Goal: Task Accomplishment & Management: Manage account settings

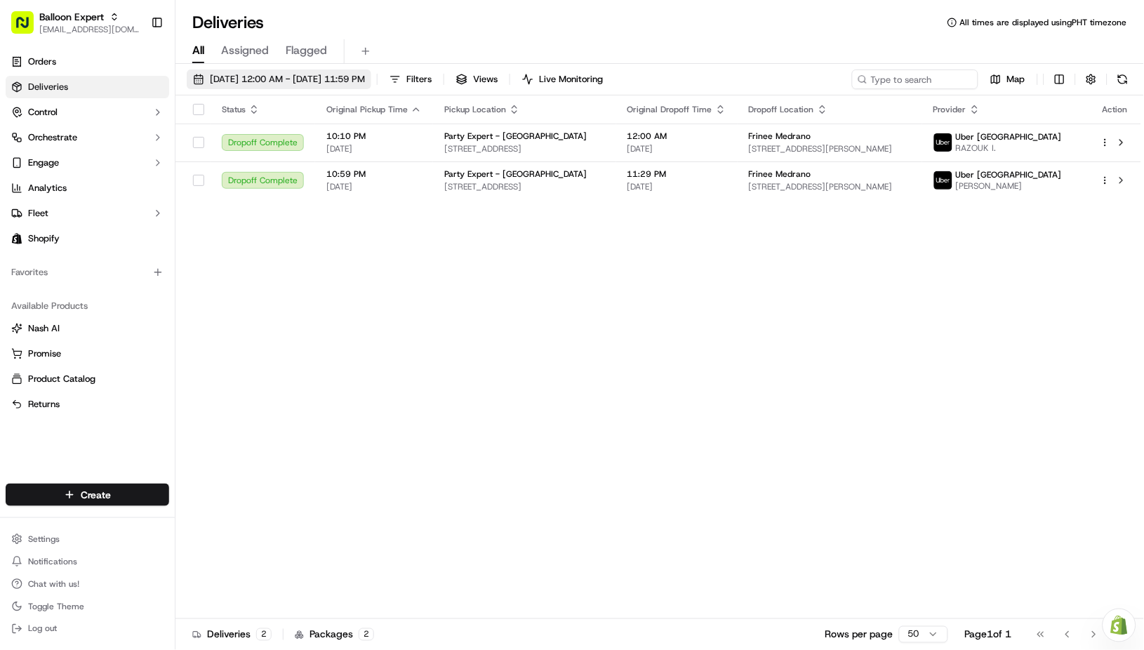
click at [241, 73] on span "09/15/2025 12:00 AM - 09/15/2025 11:59 PM" at bounding box center [287, 79] width 155 height 13
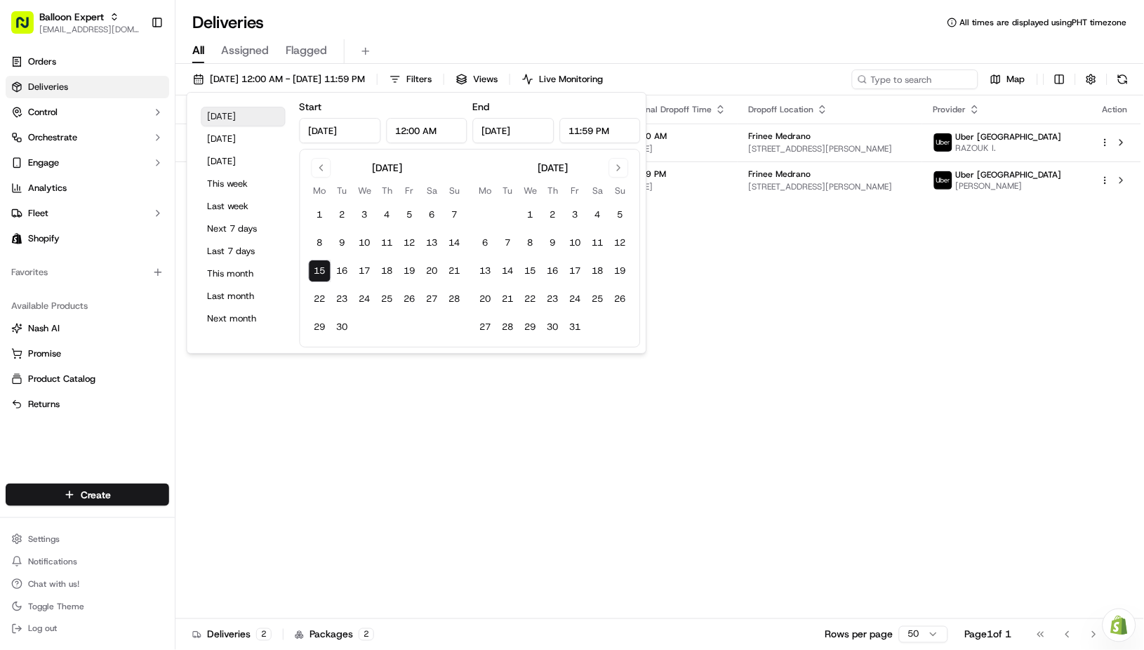
click at [247, 121] on button "Today" at bounding box center [243, 117] width 84 height 20
click at [724, 397] on div "Status Original Pickup Time Pickup Location Original Dropoff Time Dropoff Locat…" at bounding box center [658, 357] width 966 height 524
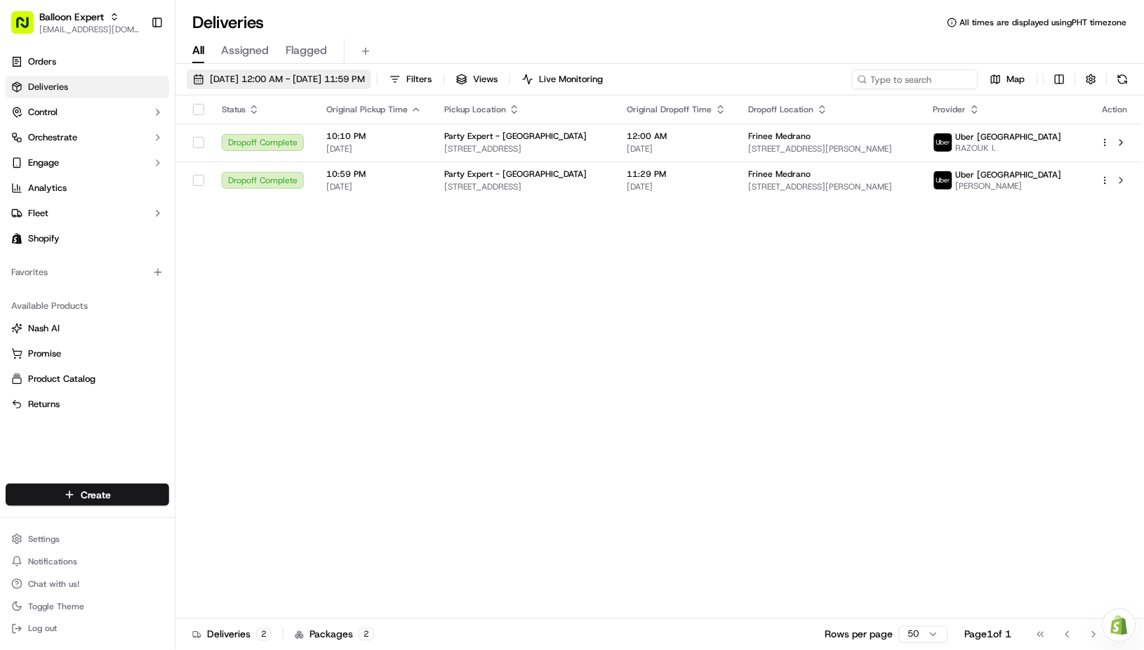
click at [354, 79] on span "09/15/2025 12:00 AM - 09/15/2025 11:59 PM" at bounding box center [287, 79] width 155 height 13
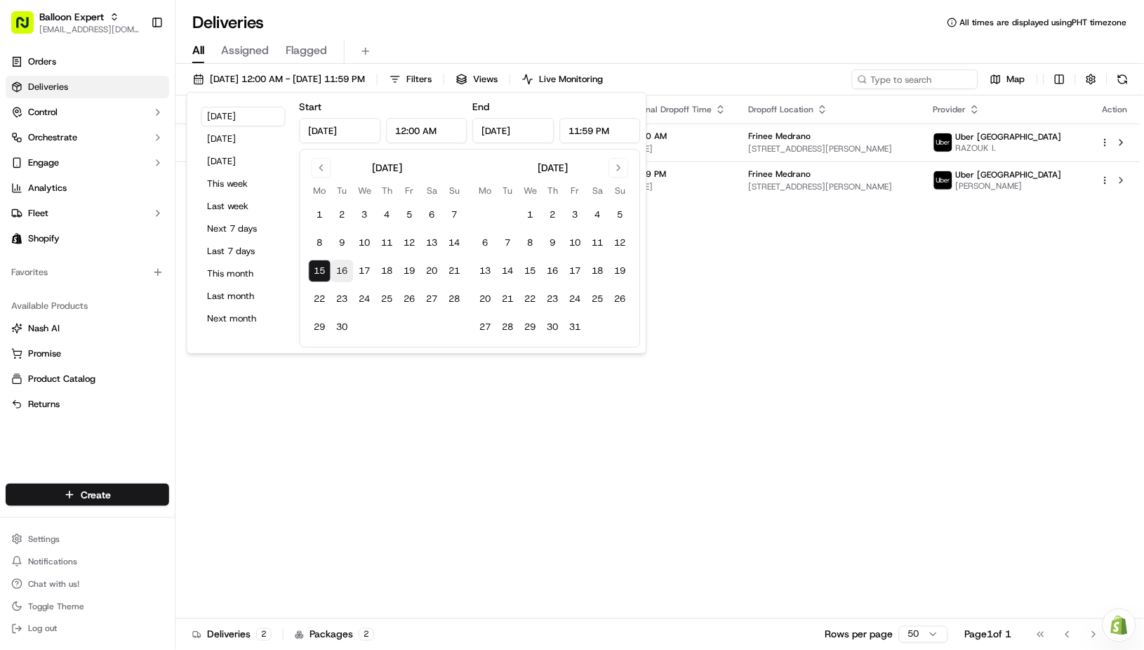
click at [343, 276] on button "16" at bounding box center [342, 271] width 22 height 22
type input "Sep 16, 2025"
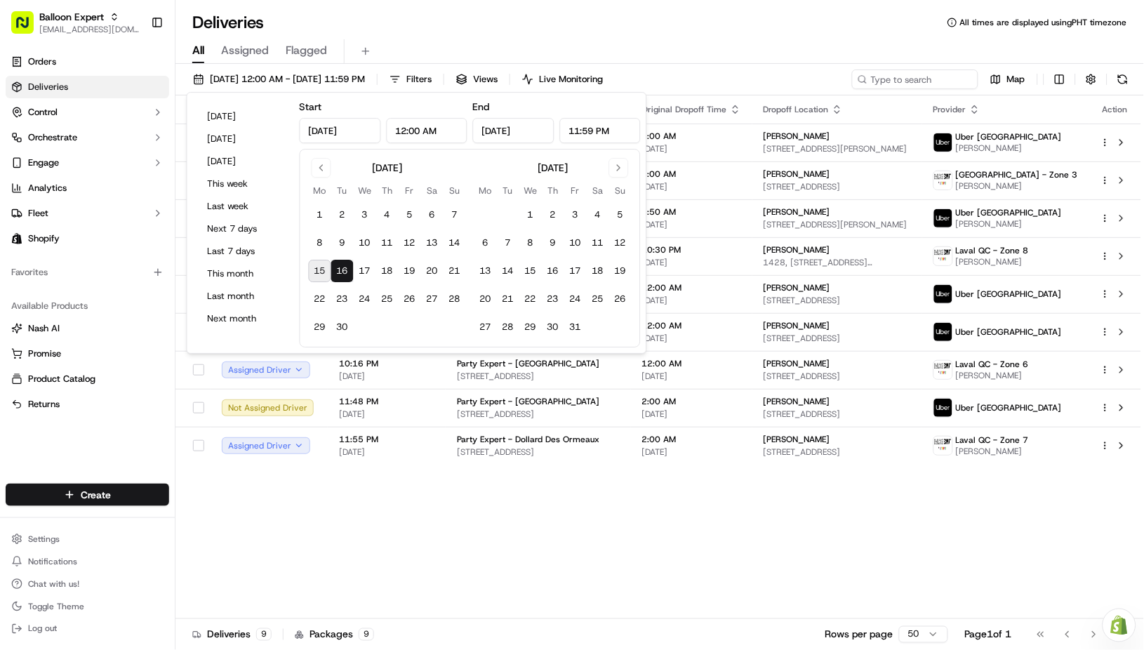
click at [312, 277] on button "15" at bounding box center [320, 271] width 22 height 22
type input "Sep 15, 2025"
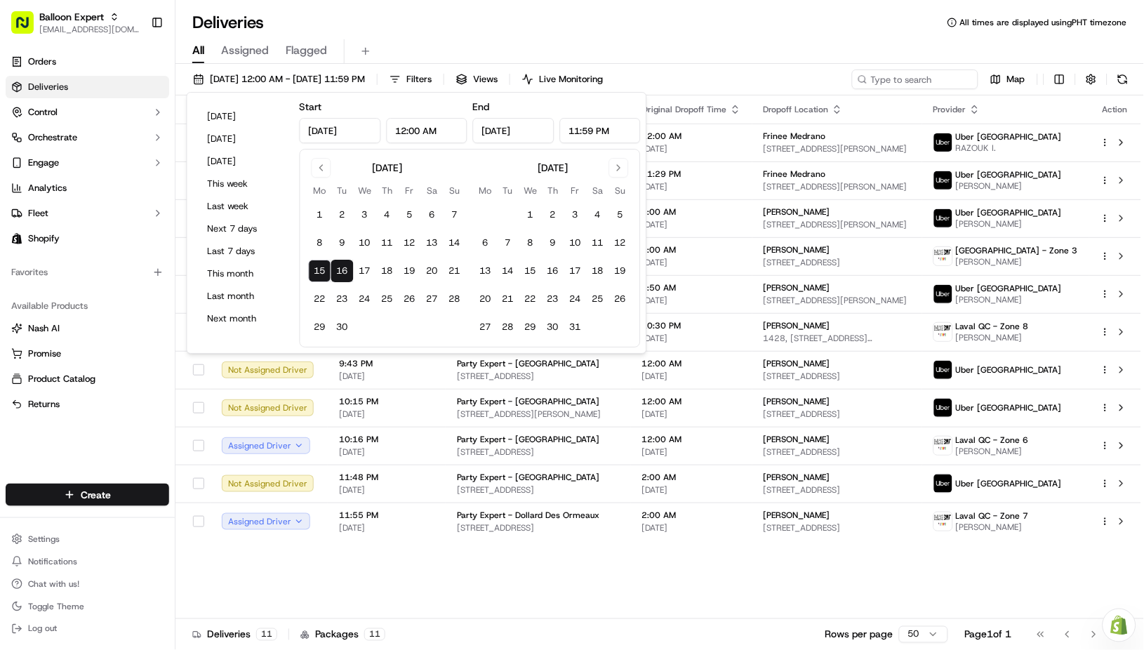
click at [542, 463] on td "Party Expert - Montréal 1022 Rue du Marché Central, Montréal, QC H4N 3K1, CA" at bounding box center [538, 446] width 185 height 38
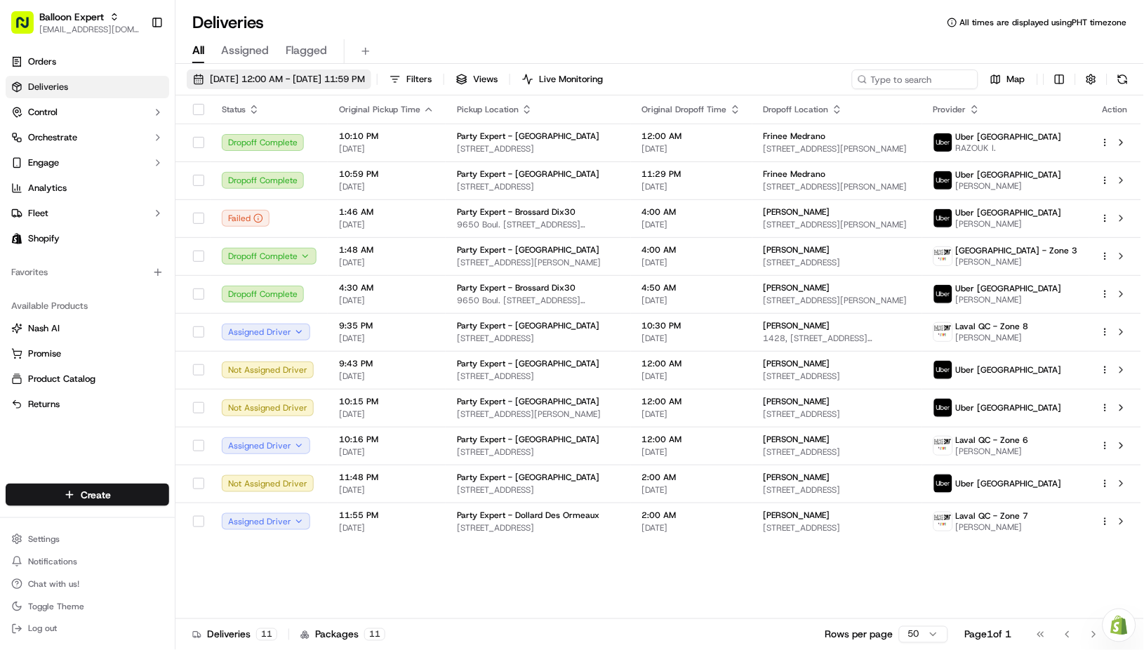
click at [256, 73] on span "09/15/2025 12:00 AM - 09/16/2025 11:59 PM" at bounding box center [287, 79] width 155 height 13
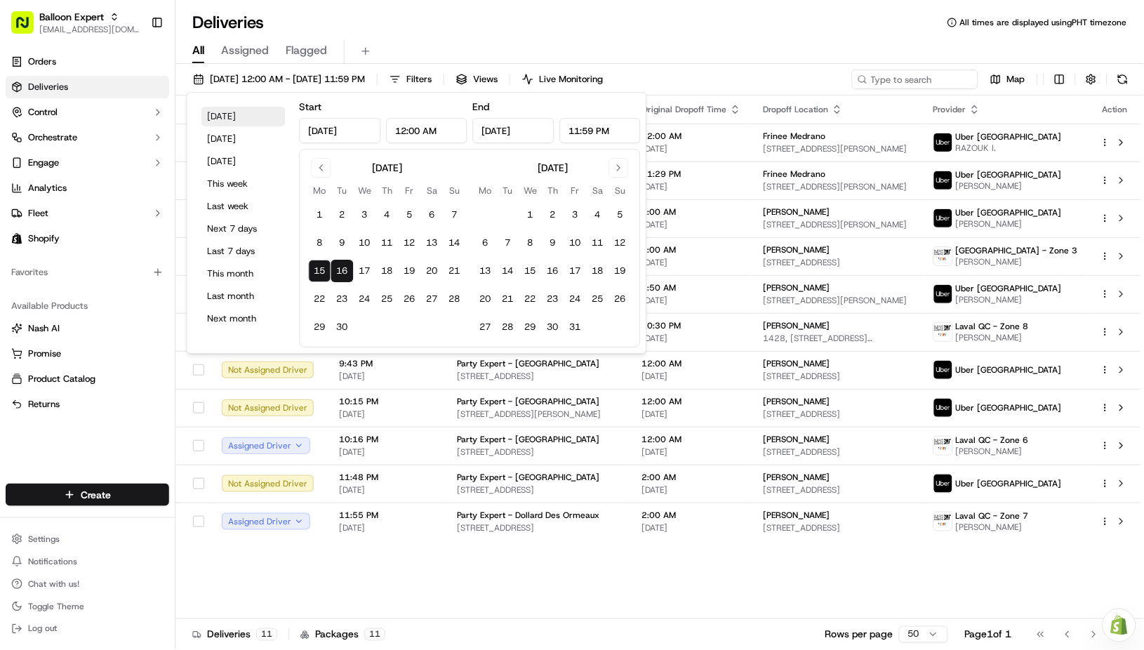
click at [245, 118] on button "Today" at bounding box center [243, 117] width 84 height 20
type input "Sep 15, 2025"
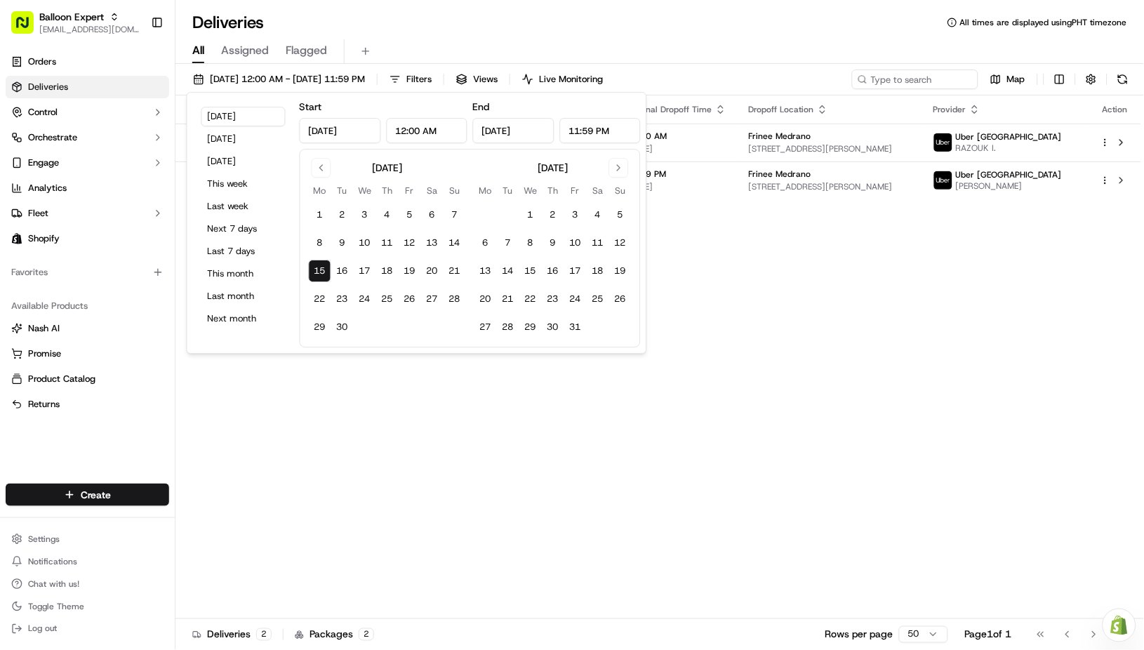
click at [760, 38] on div "All Assigned Flagged" at bounding box center [659, 49] width 969 height 30
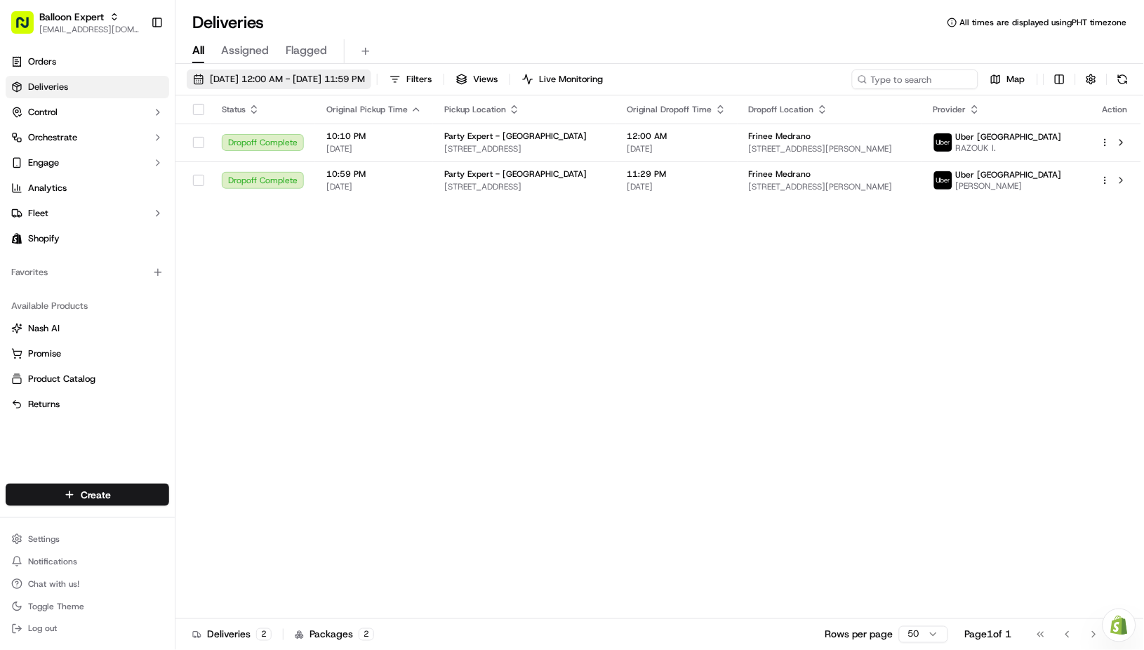
click at [266, 78] on span "09/15/2025 12:00 AM - 09/15/2025 11:59 PM" at bounding box center [287, 79] width 155 height 13
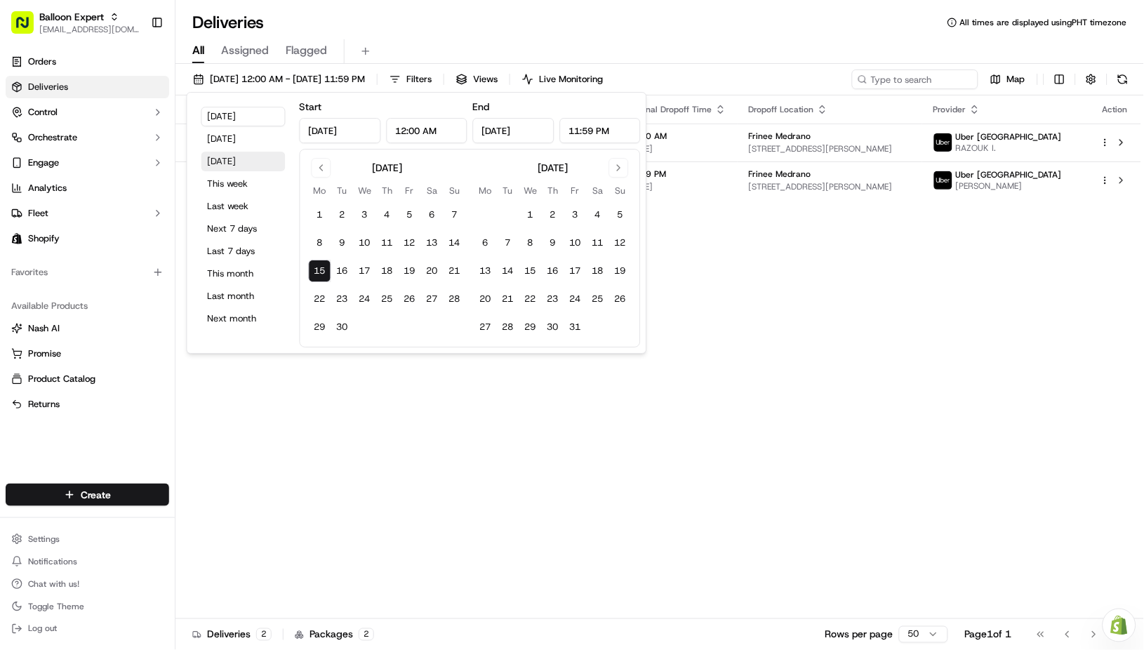
click at [239, 166] on button "Tomorrow" at bounding box center [243, 162] width 84 height 20
type input "Sep 16, 2025"
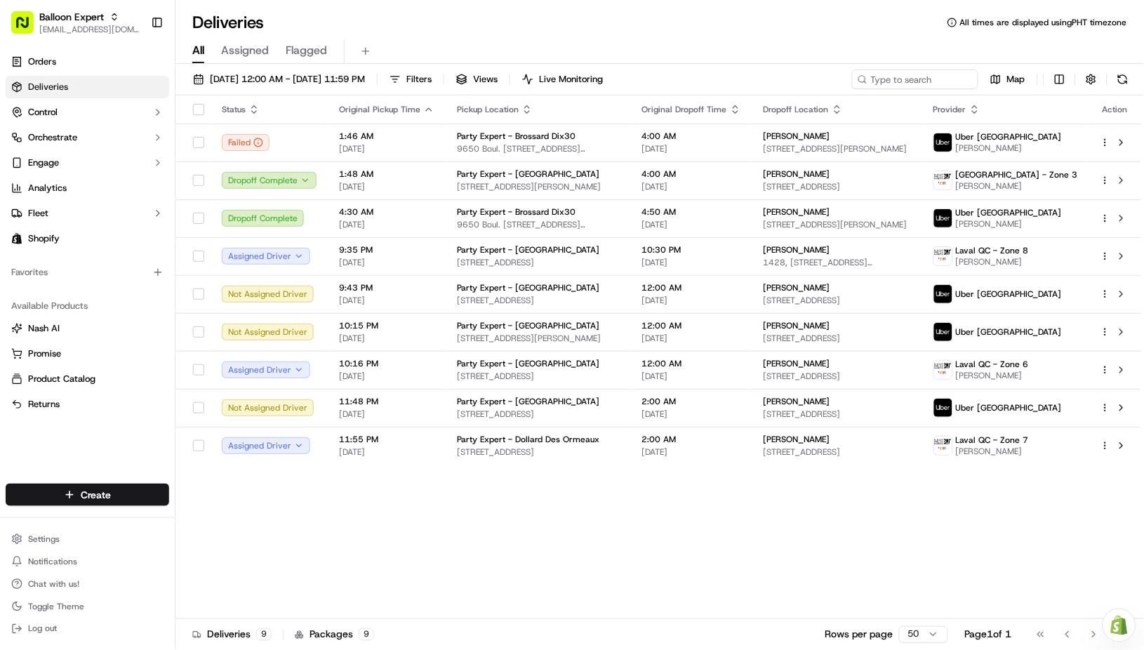
click at [577, 459] on td "Party Expert - Dollard Des Ormeaux 3357 Bd des Sources, Dollard-des-Ormeaux, QC…" at bounding box center [538, 446] width 185 height 38
click at [237, 80] on span "09/16/2025 12:00 AM - 09/16/2025 11:59 PM" at bounding box center [287, 79] width 155 height 13
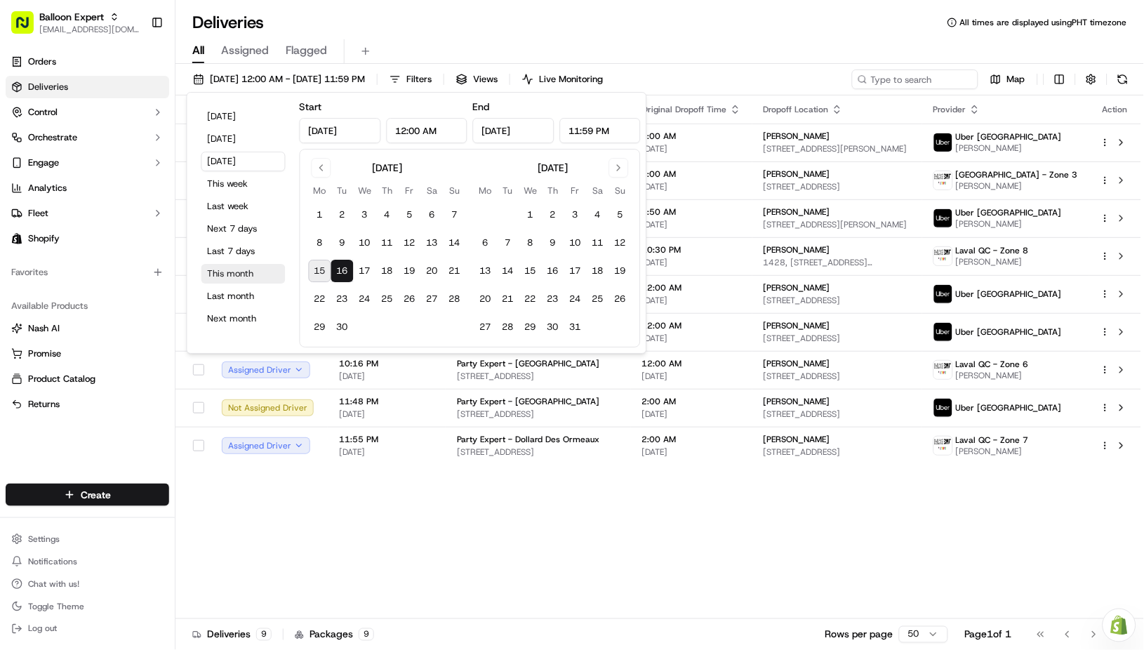
click at [234, 270] on button "This month" at bounding box center [243, 274] width 84 height 20
type input "Sep 1, 2025"
type input "Sep 30, 2025"
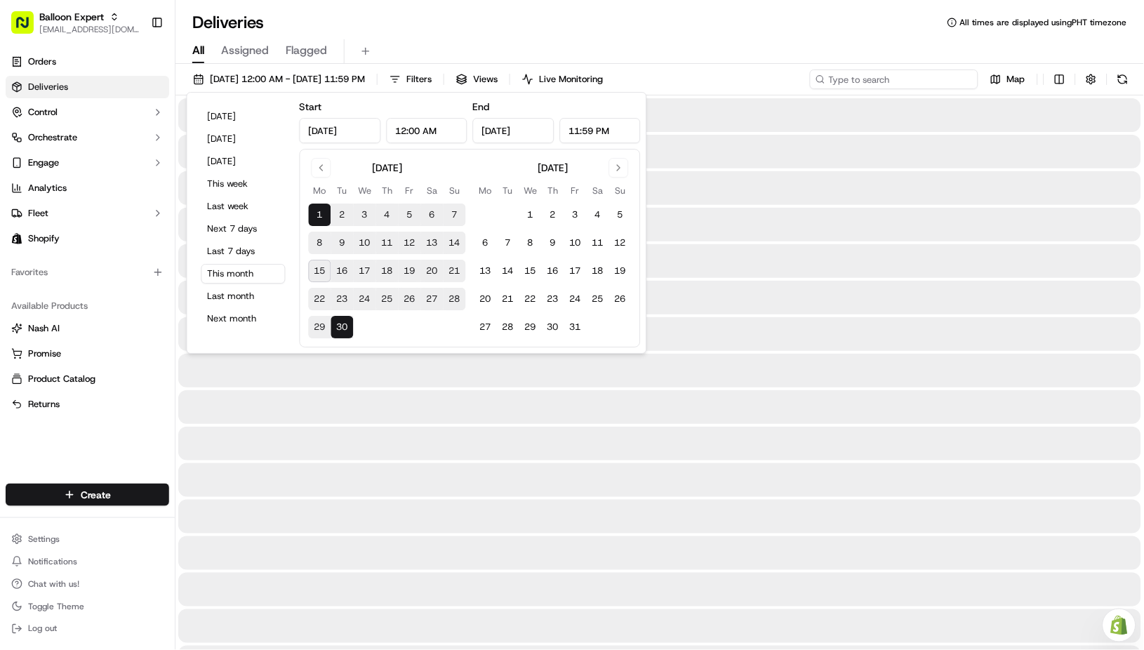
click at [887, 77] on input at bounding box center [894, 79] width 168 height 20
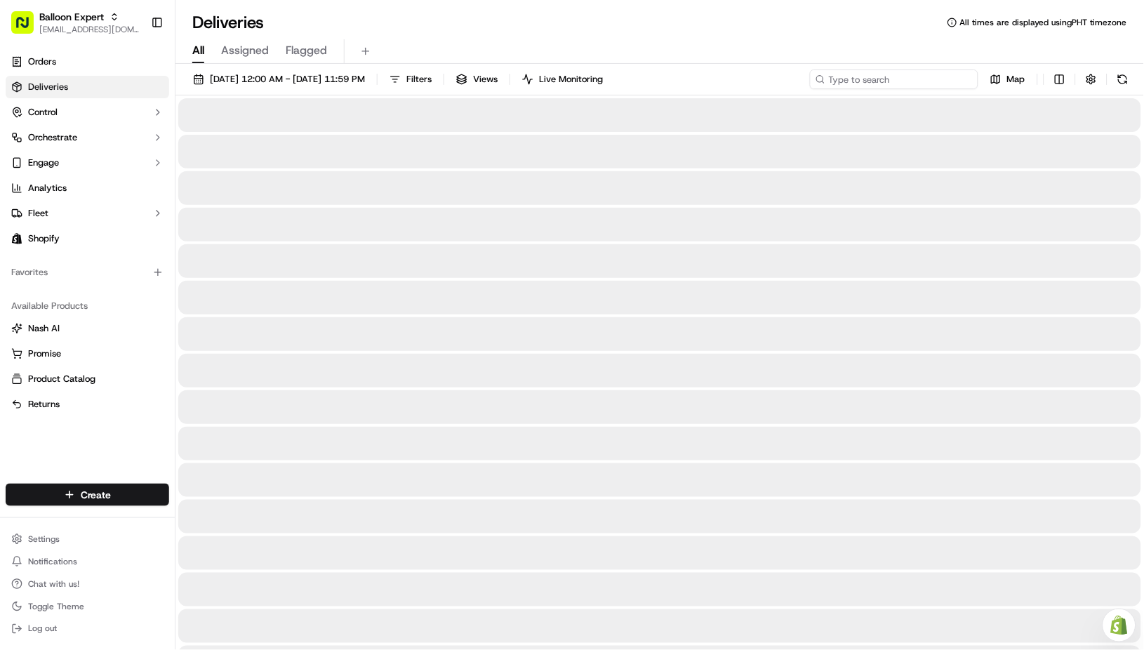
paste input "Tucker Gregg"
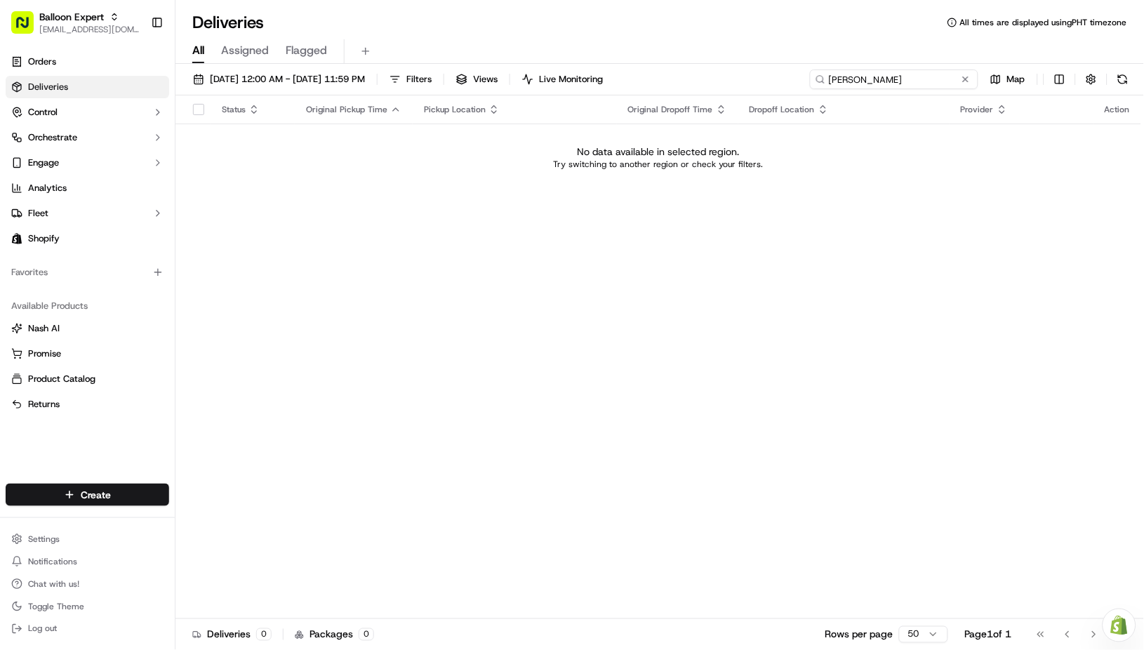
type input "Tucker Gregg"
click at [967, 79] on button at bounding box center [966, 79] width 14 height 14
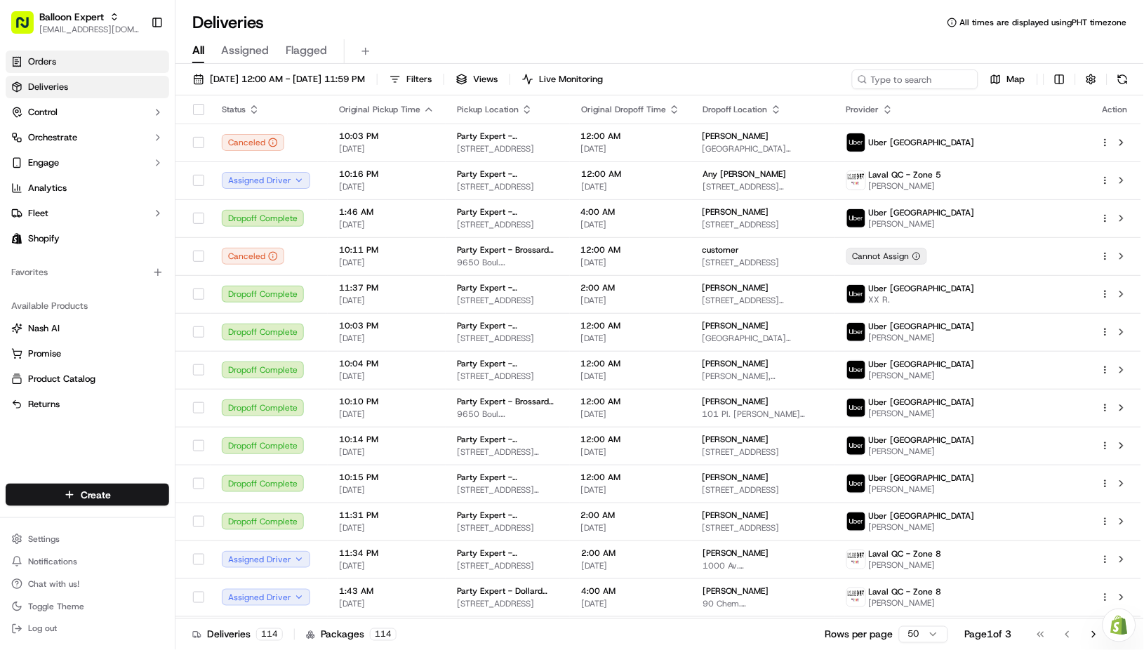
click at [80, 57] on link "Orders" at bounding box center [88, 62] width 164 height 22
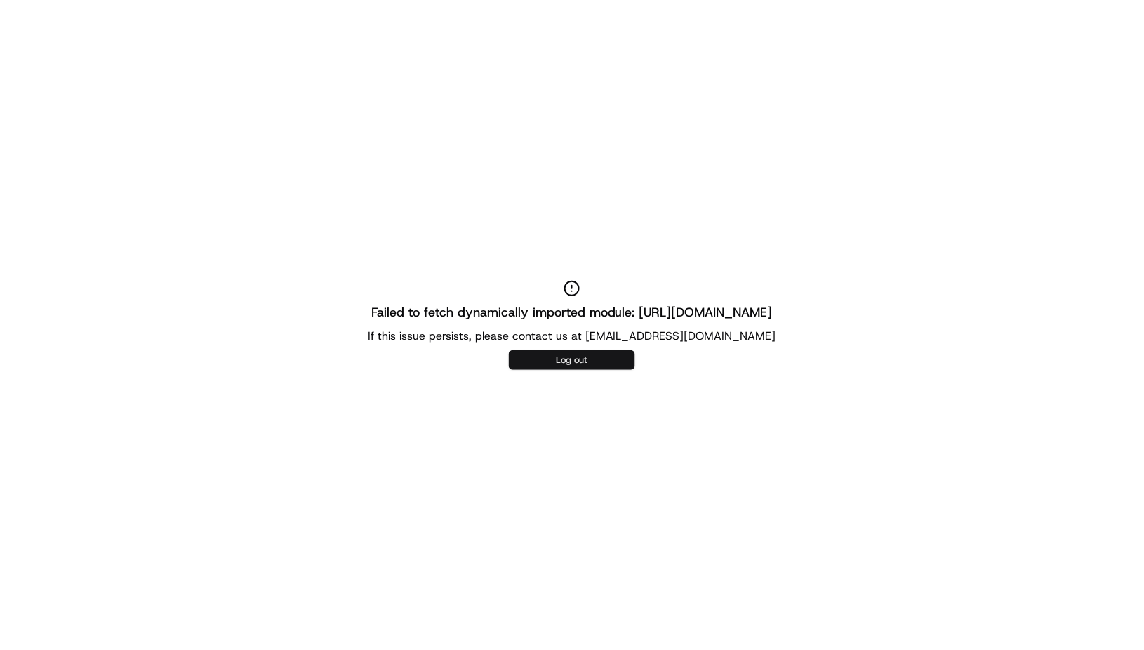
click at [559, 366] on button "Log out" at bounding box center [572, 360] width 126 height 20
